Goal: Navigation & Orientation: Understand site structure

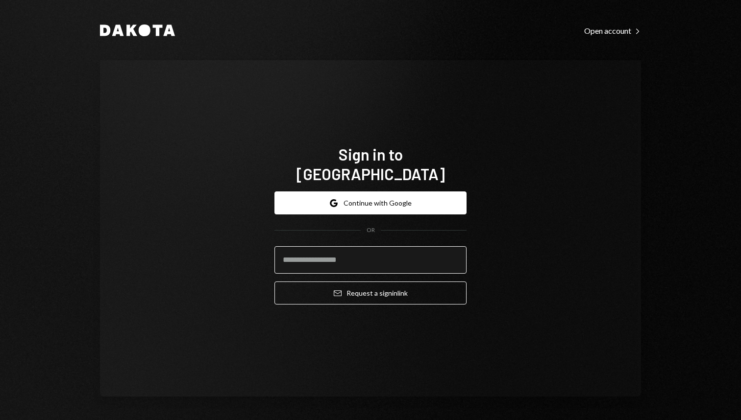
click at [400, 250] on input "email" at bounding box center [370, 259] width 192 height 27
type input "**********"
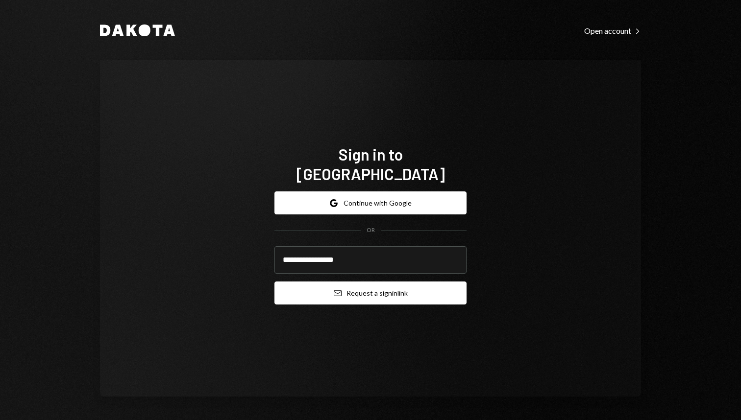
click at [388, 282] on button "Email Request a sign in link" at bounding box center [370, 293] width 192 height 23
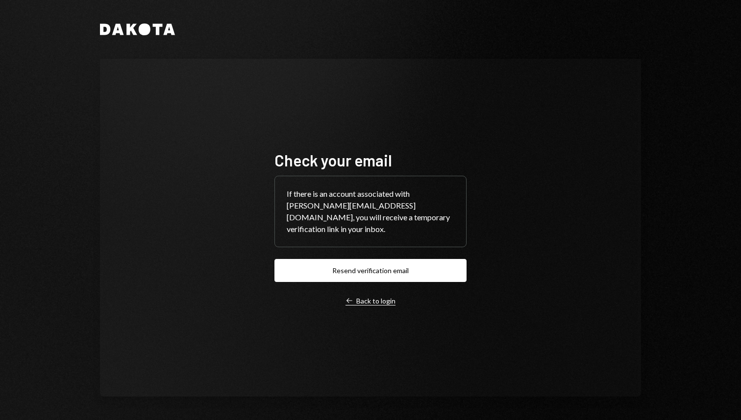
click at [384, 297] on div "Left Arrow Back to login" at bounding box center [370, 301] width 50 height 9
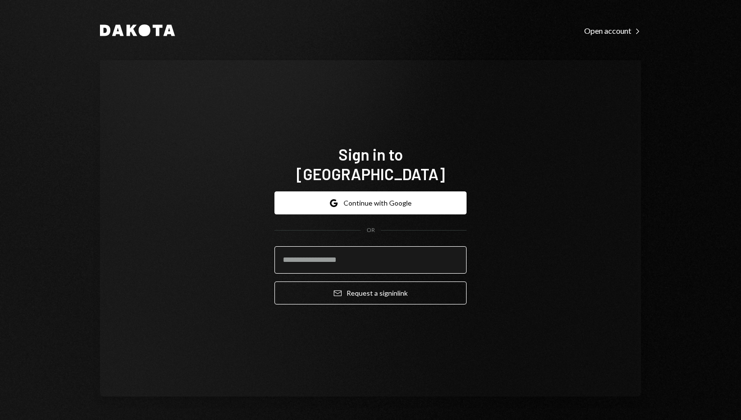
click at [362, 252] on input "email" at bounding box center [370, 259] width 192 height 27
click at [243, 239] on div "Sign in to Dakota Google Continue with Google OR Email Request a sign in link" at bounding box center [370, 228] width 541 height 337
click at [295, 246] on input "email" at bounding box center [370, 259] width 192 height 27
click at [188, 148] on div "Sign in to Dakota Google Continue with Google OR Email Request a sign in link" at bounding box center [370, 228] width 541 height 337
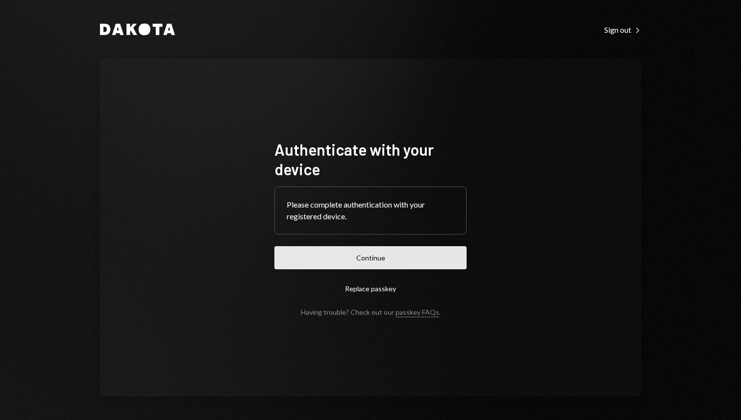
click at [395, 255] on button "Continue" at bounding box center [370, 257] width 192 height 23
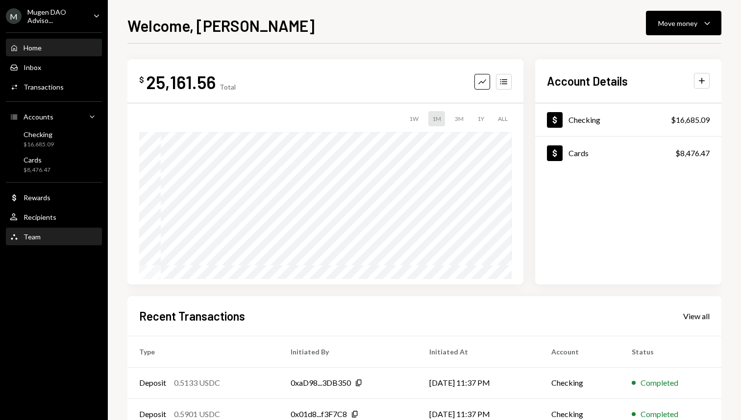
click at [54, 237] on div "Team Team" at bounding box center [54, 237] width 88 height 9
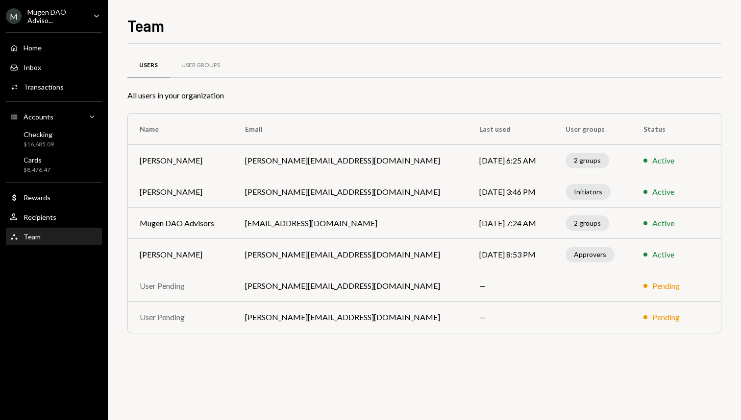
click at [97, 18] on icon "Caret Down" at bounding box center [96, 15] width 11 height 11
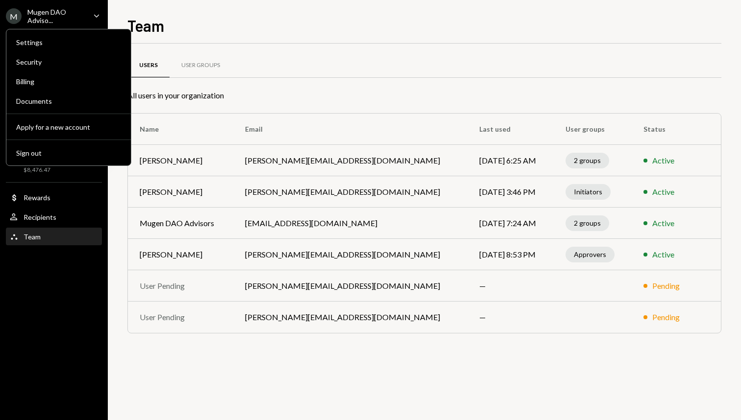
click at [377, 42] on div "Team Users User Groups All users in your organization Name Email Last used User…" at bounding box center [424, 217] width 594 height 407
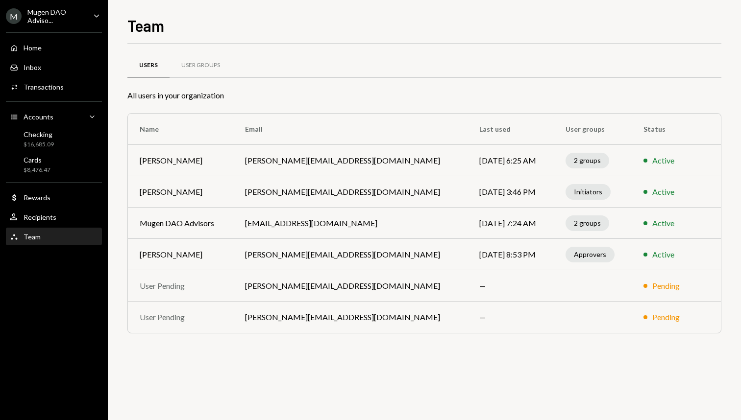
click at [636, 30] on div "Team" at bounding box center [424, 25] width 594 height 22
click at [652, 89] on div "Users User Groups" at bounding box center [424, 71] width 594 height 36
click at [187, 66] on div "User Groups" at bounding box center [200, 65] width 39 height 8
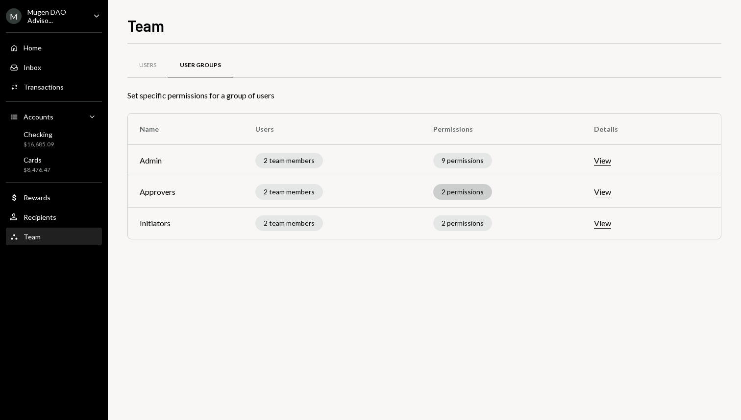
click at [471, 191] on div "2 permissions" at bounding box center [462, 192] width 59 height 16
click at [606, 194] on button "View" at bounding box center [602, 192] width 17 height 10
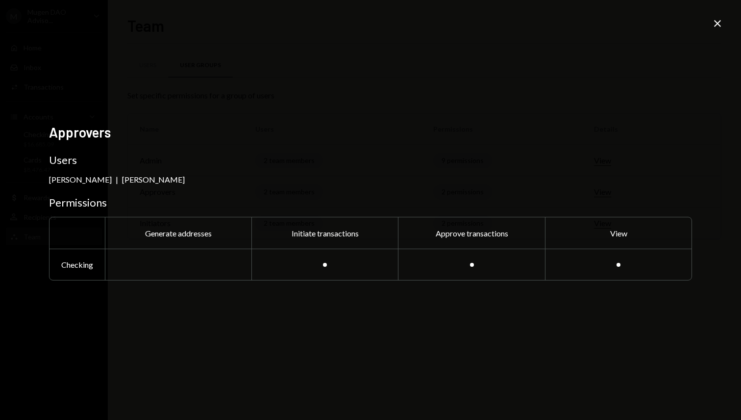
click at [716, 21] on icon "Close" at bounding box center [717, 24] width 12 height 12
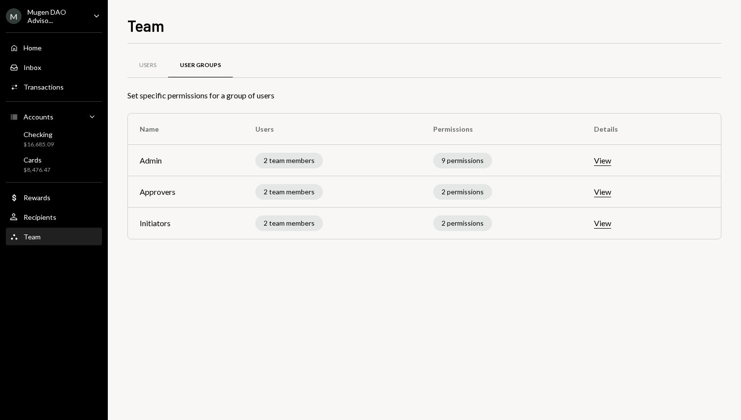
click at [606, 165] on button "View" at bounding box center [602, 161] width 17 height 10
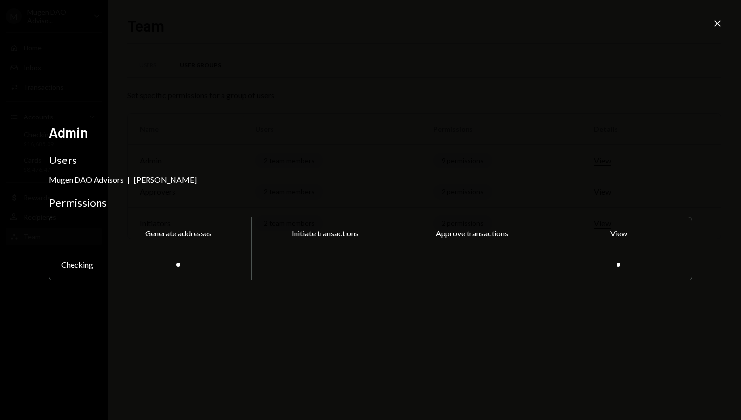
click at [715, 24] on icon "Close" at bounding box center [717, 24] width 12 height 12
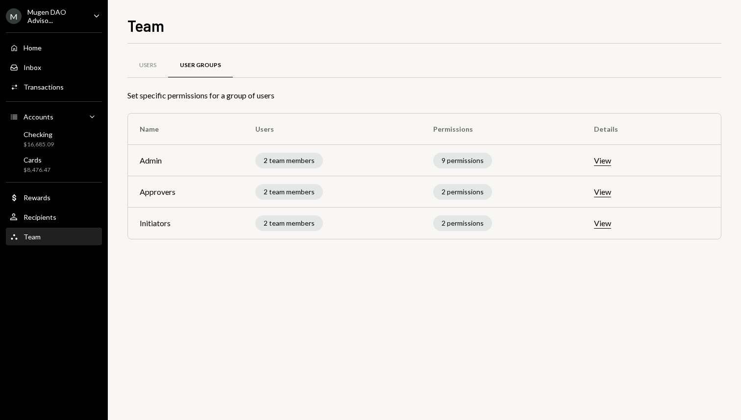
click at [606, 191] on button "View" at bounding box center [602, 192] width 17 height 10
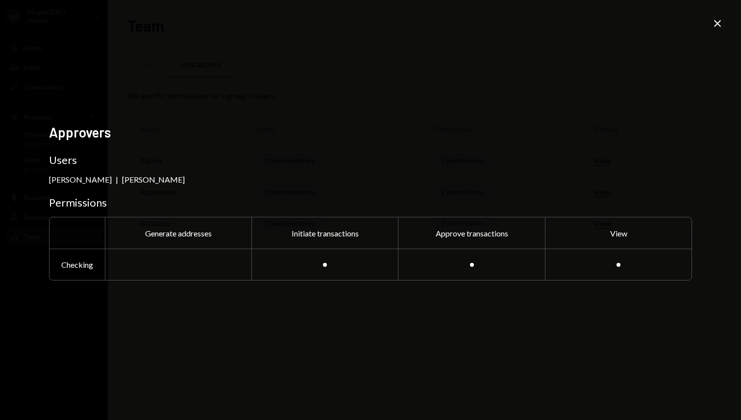
click at [715, 20] on icon "Close" at bounding box center [717, 24] width 12 height 12
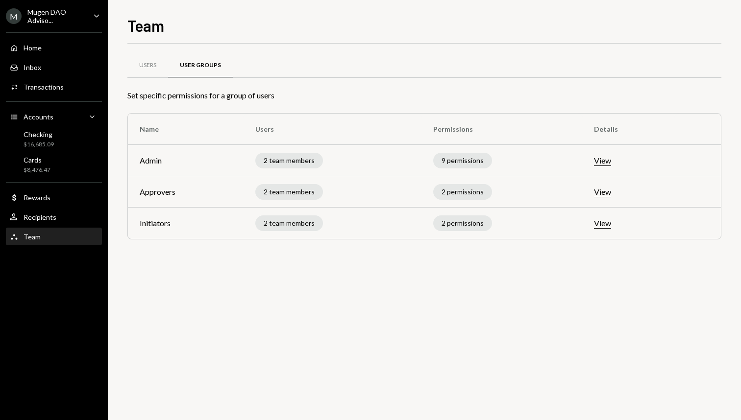
click at [606, 194] on button "View" at bounding box center [602, 192] width 17 height 10
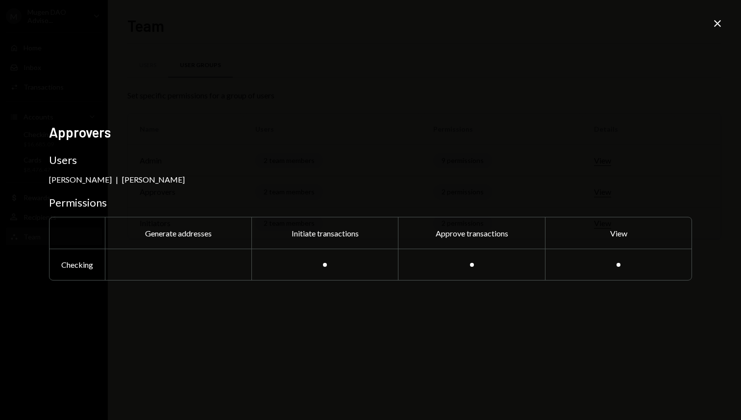
click at [714, 24] on icon "Close" at bounding box center [717, 24] width 12 height 12
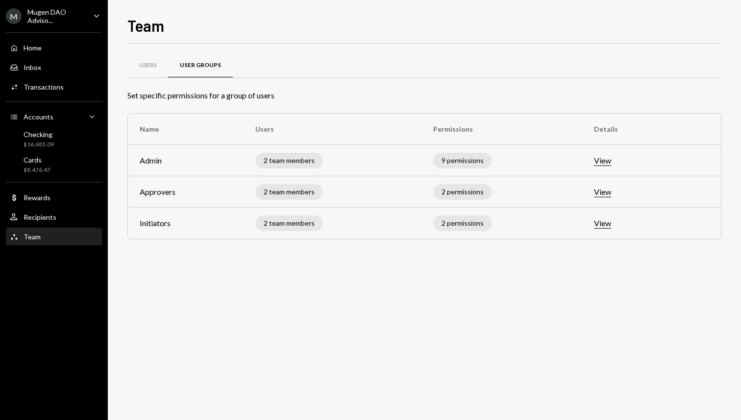
click at [607, 165] on button "View" at bounding box center [602, 161] width 17 height 10
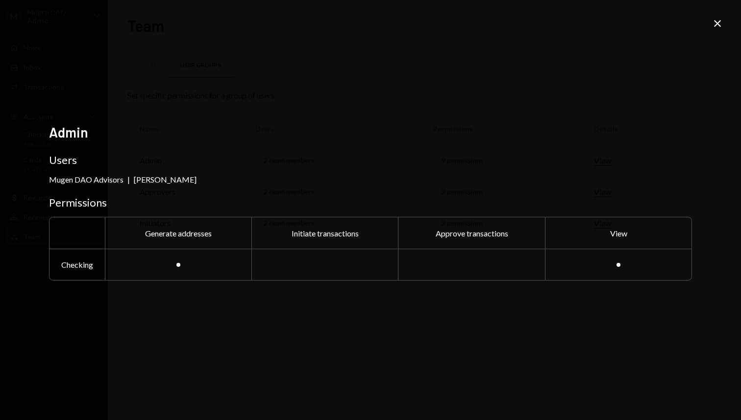
click at [717, 21] on icon "Close" at bounding box center [717, 24] width 12 height 12
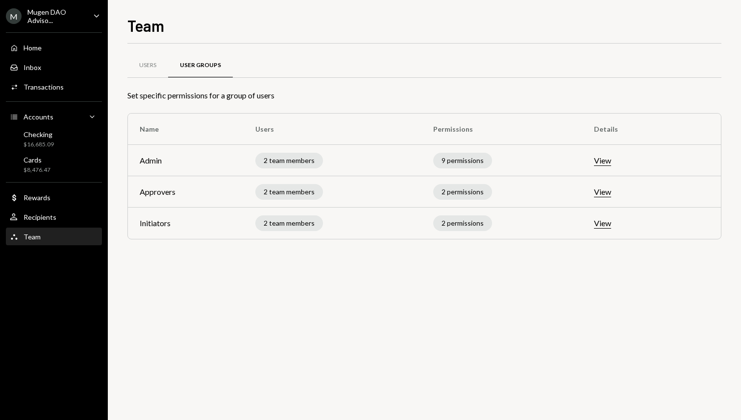
click at [606, 194] on button "View" at bounding box center [602, 192] width 17 height 10
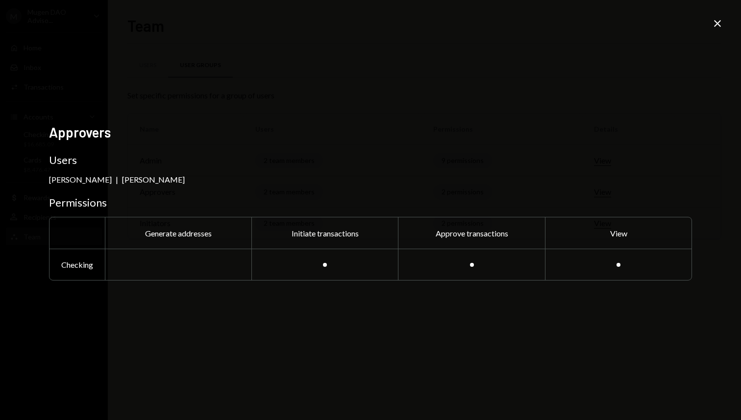
click at [715, 21] on icon at bounding box center [717, 23] width 7 height 7
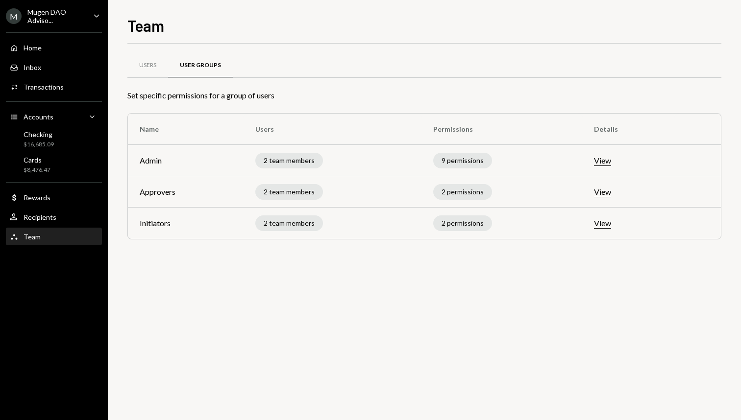
click at [611, 221] on button "View" at bounding box center [602, 223] width 17 height 10
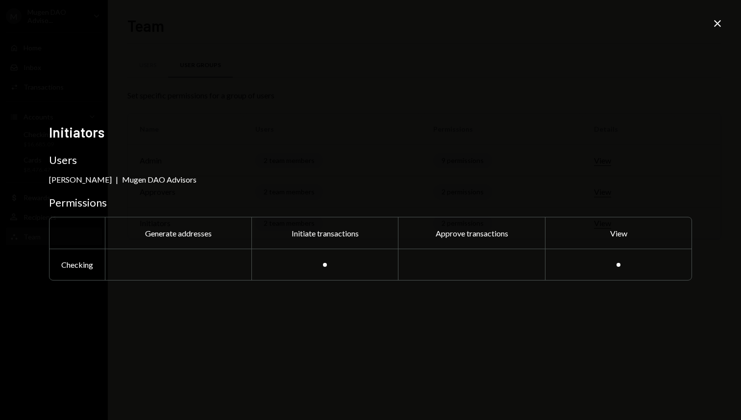
click at [717, 22] on icon "Close" at bounding box center [717, 24] width 12 height 12
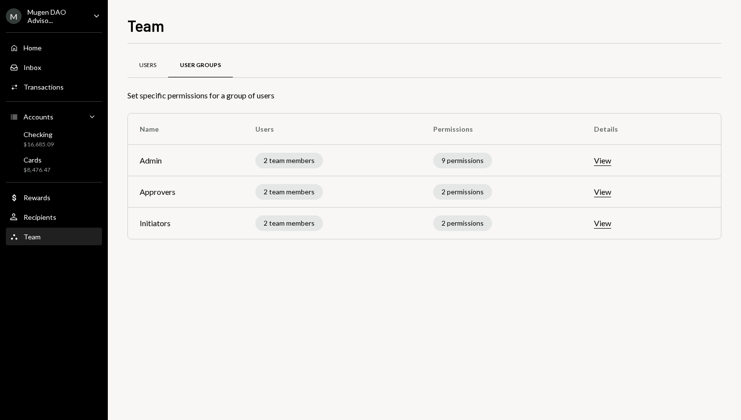
click at [153, 68] on div "Users" at bounding box center [147, 65] width 17 height 8
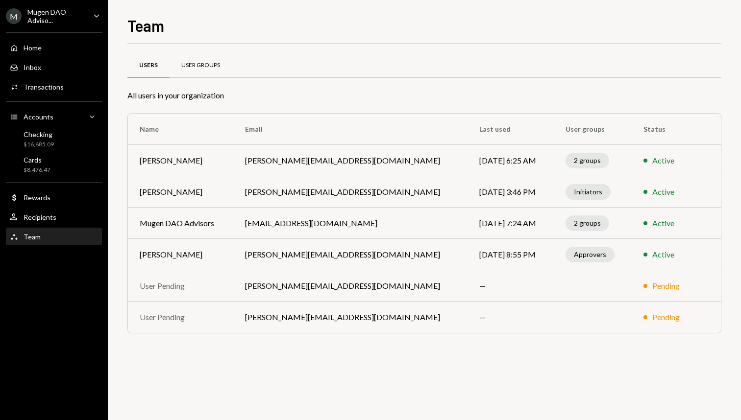
click at [196, 63] on div "User Groups" at bounding box center [200, 65] width 39 height 8
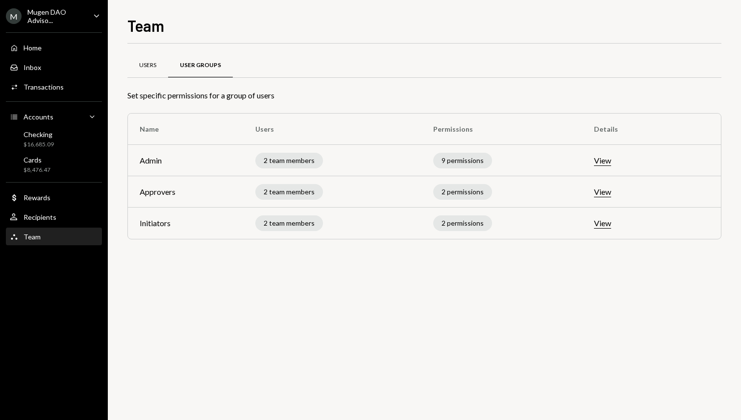
click at [148, 69] on div "Users" at bounding box center [147, 65] width 17 height 8
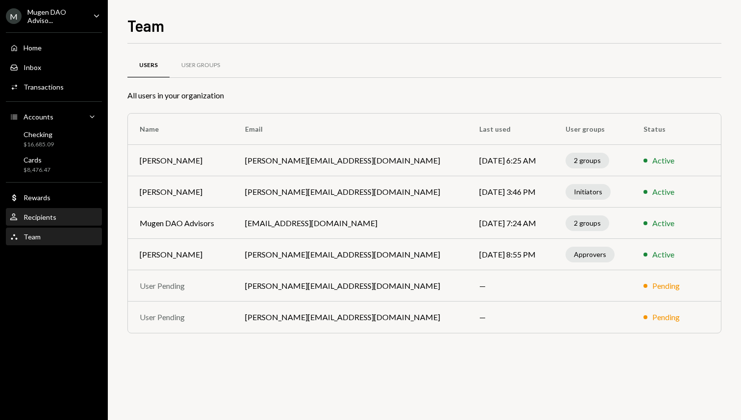
click at [78, 217] on div "User Recipients" at bounding box center [54, 217] width 88 height 9
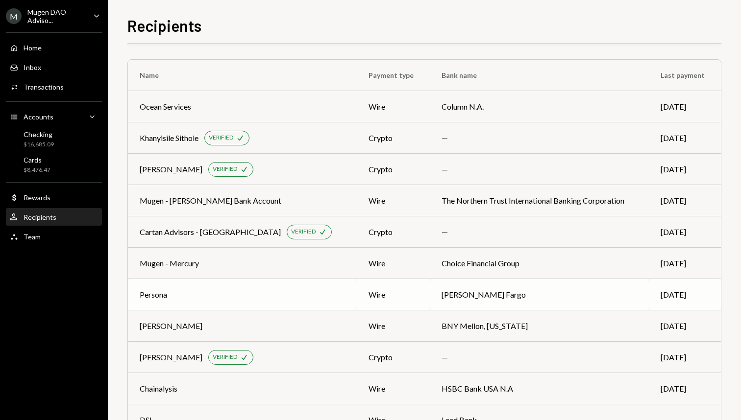
scroll to position [35, 0]
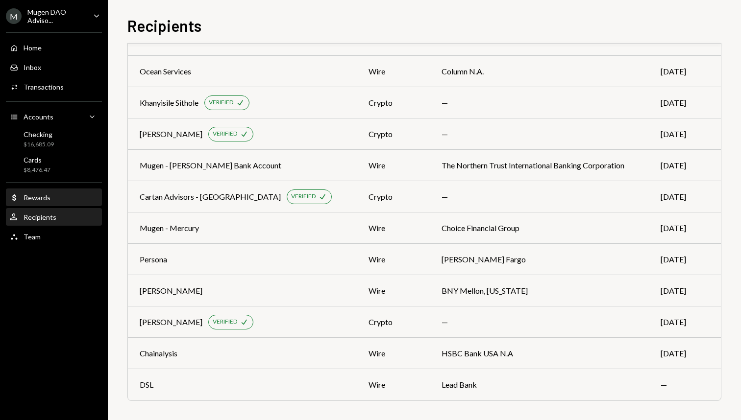
click at [78, 201] on div "Dollar Rewards" at bounding box center [54, 198] width 88 height 9
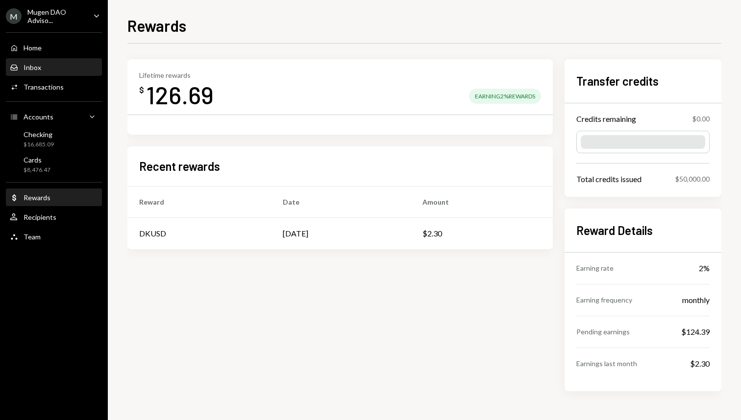
click at [53, 70] on div "Inbox Inbox" at bounding box center [54, 67] width 88 height 9
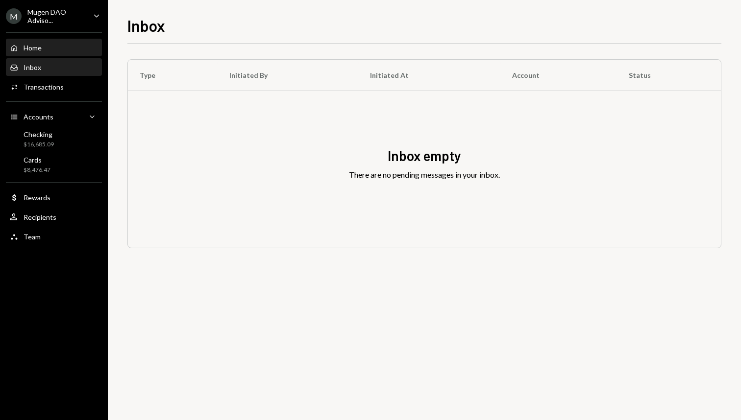
click at [50, 50] on div "Home Home" at bounding box center [54, 48] width 88 height 9
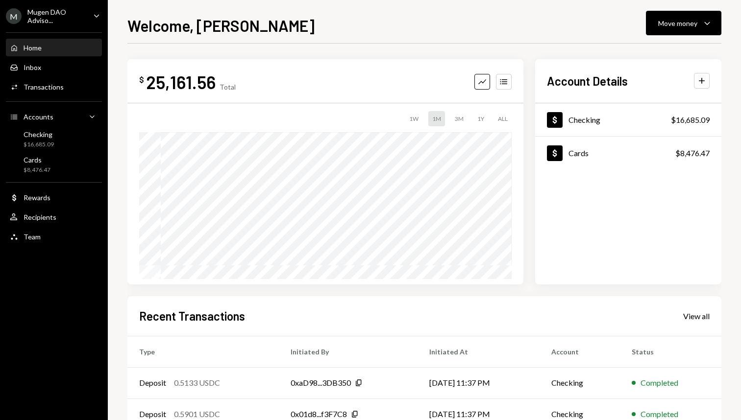
click at [61, 96] on div "Home Home Inbox Inbox Activities Transactions Accounts Accounts Caret Down Chec…" at bounding box center [54, 136] width 108 height 221
click at [59, 87] on div "Transactions" at bounding box center [44, 87] width 40 height 8
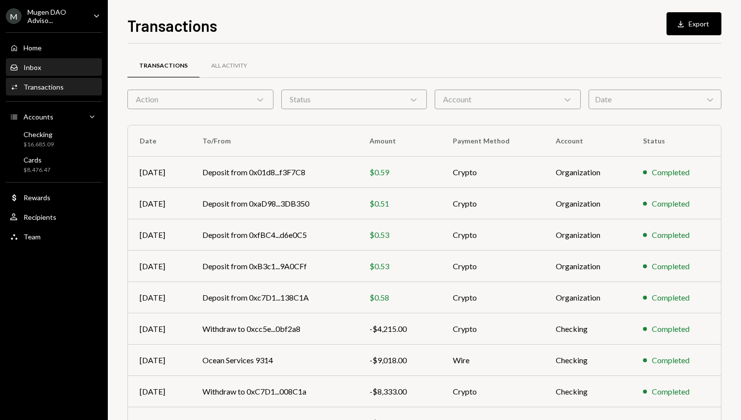
click at [37, 64] on div "Inbox" at bounding box center [33, 67] width 18 height 8
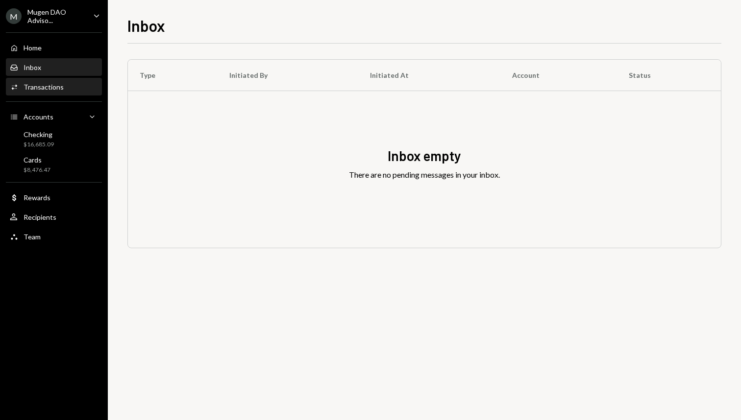
click at [60, 88] on div "Transactions" at bounding box center [44, 87] width 40 height 8
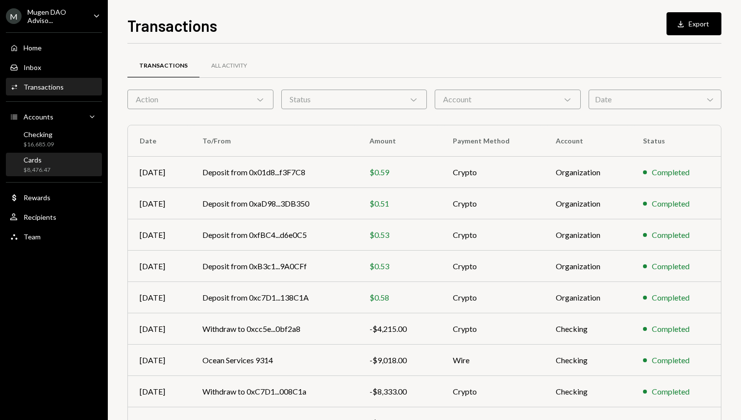
click at [61, 173] on div "Cards $8,476.47" at bounding box center [54, 165] width 88 height 19
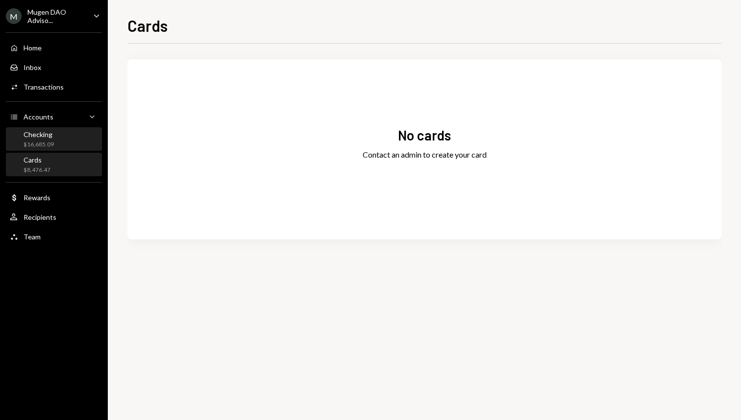
click at [55, 141] on div "Checking $16,685.09" at bounding box center [54, 139] width 88 height 19
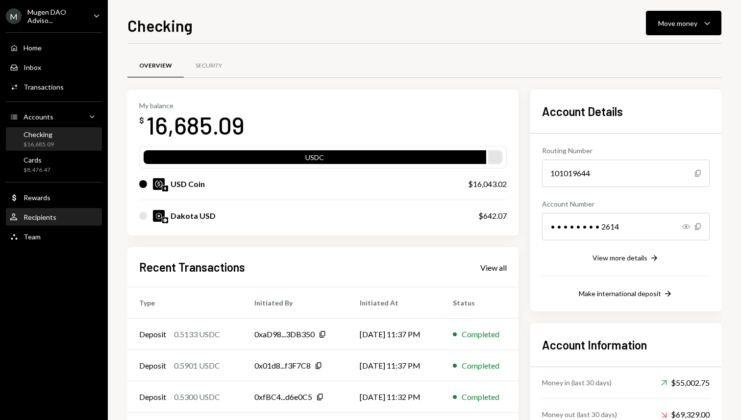
click at [54, 214] on div "Recipients" at bounding box center [40, 217] width 33 height 8
